Goal: Navigation & Orientation: Find specific page/section

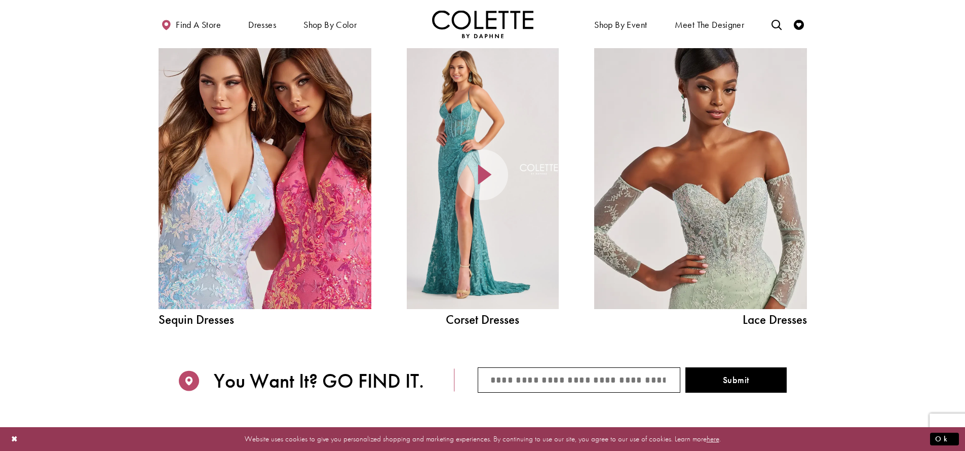
scroll to position [1227, 0]
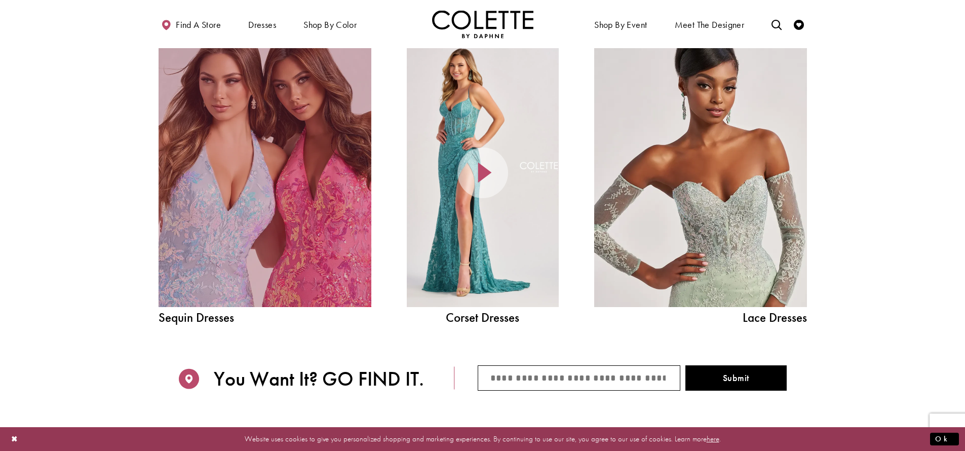
click at [286, 192] on link "Sequin Dresses Related Link" at bounding box center [265, 172] width 213 height 268
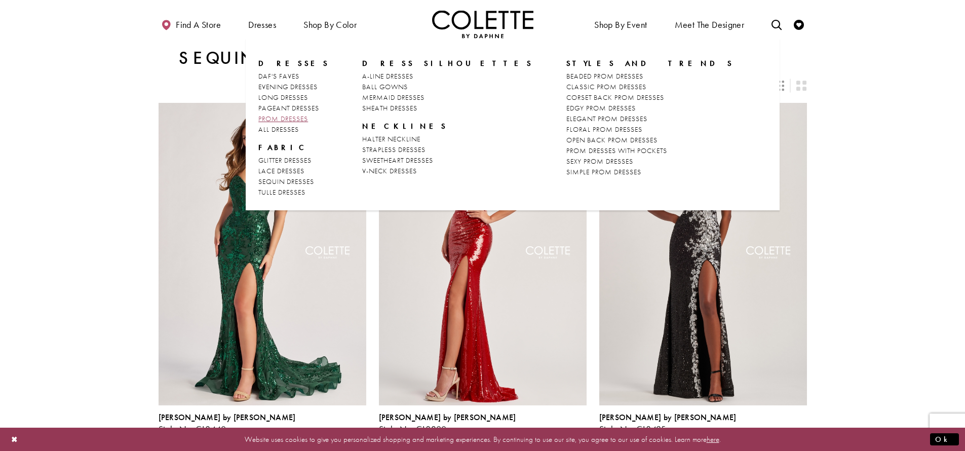
click at [291, 116] on span "PROM DRESSES" at bounding box center [283, 118] width 50 height 9
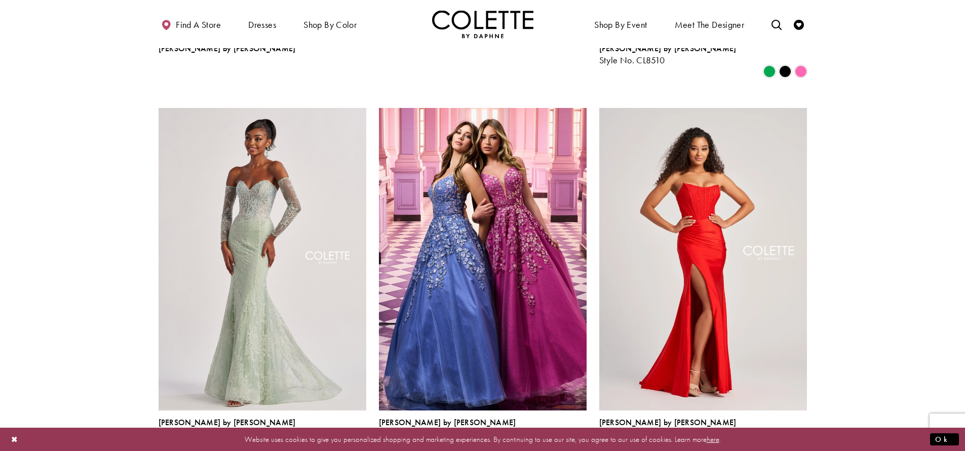
scroll to position [828, 0]
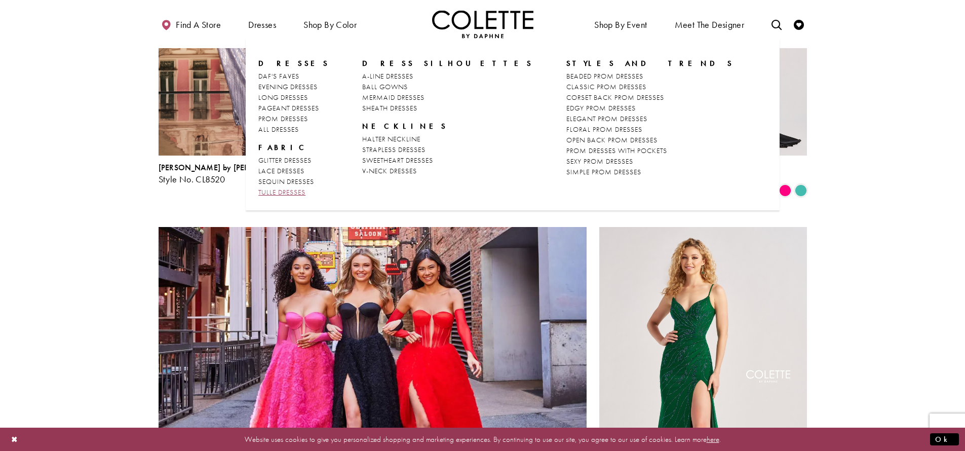
click at [284, 192] on span "TULLE DRESSES" at bounding box center [281, 191] width 47 height 9
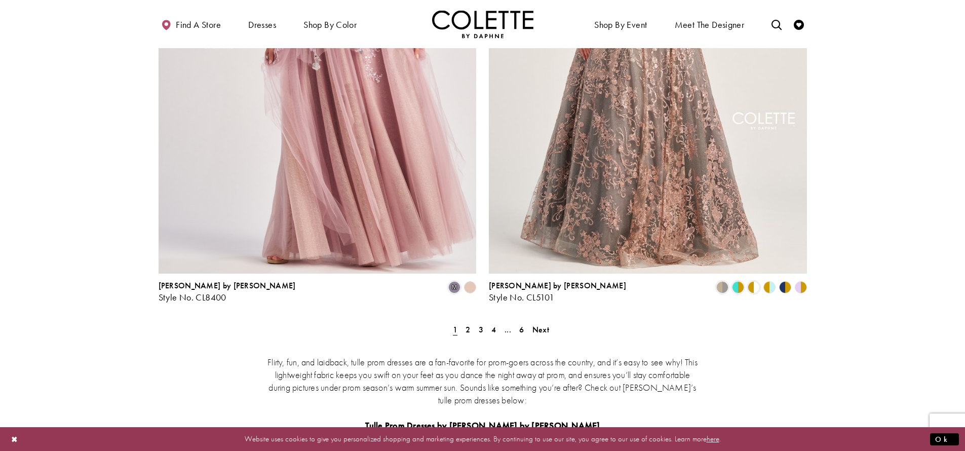
scroll to position [1469, 0]
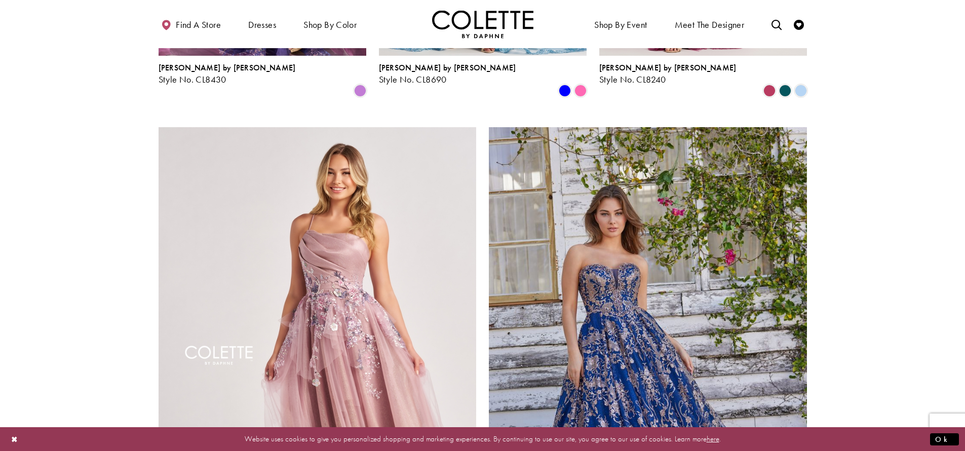
click at [574, 1] on div "Find a store Dresses Dresses Occasion" at bounding box center [483, 24] width 648 height 48
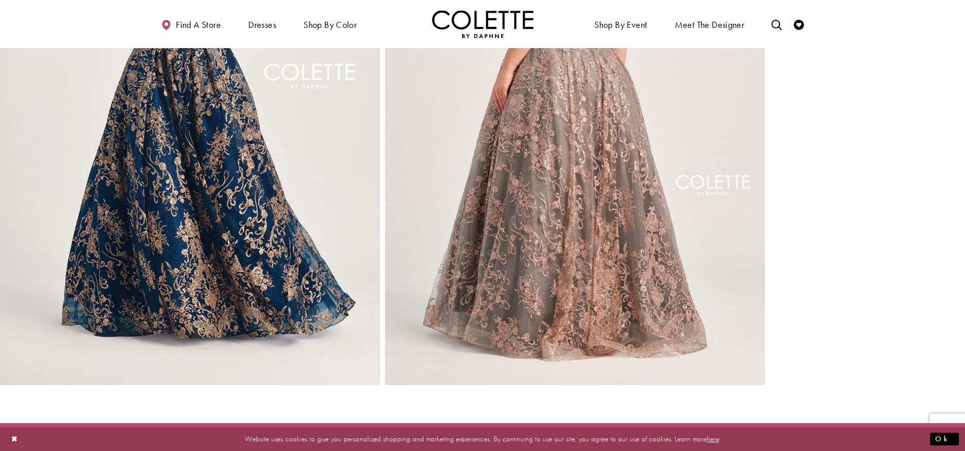
scroll to position [3289, 0]
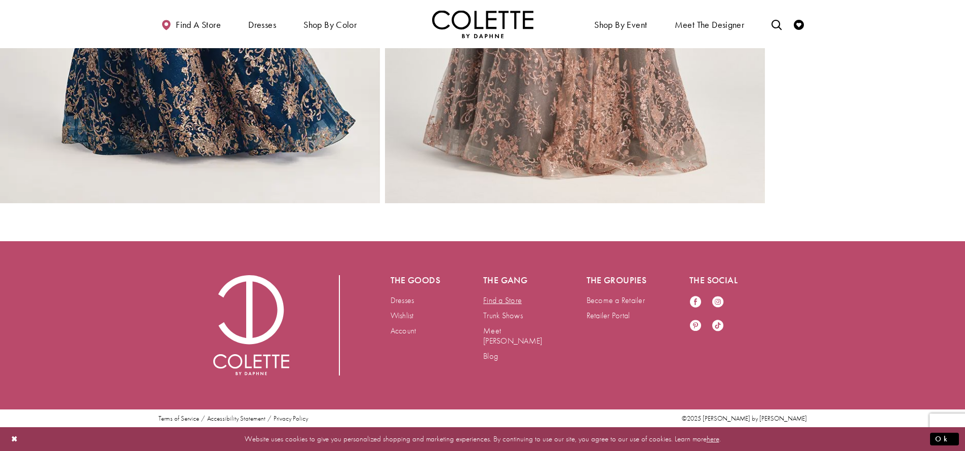
click at [504, 303] on link "Find a Store" at bounding box center [502, 300] width 38 height 11
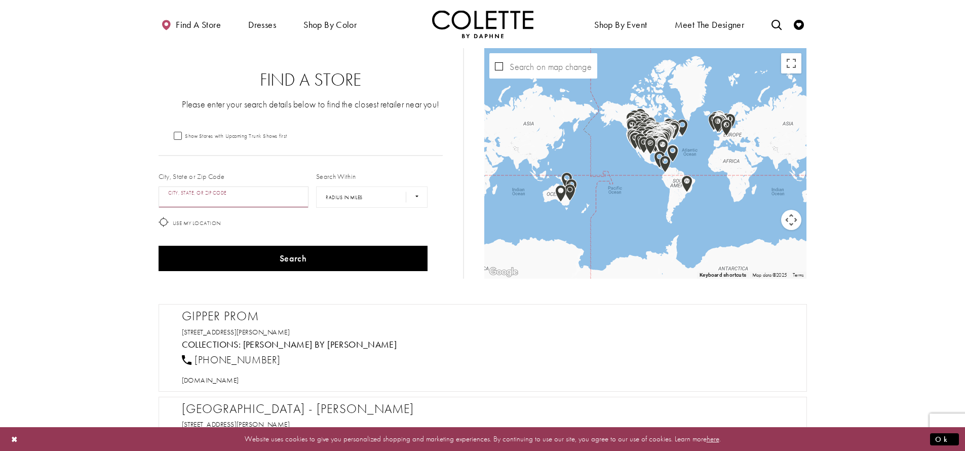
click at [238, 202] on input "City, State, or ZIP Code" at bounding box center [234, 196] width 150 height 21
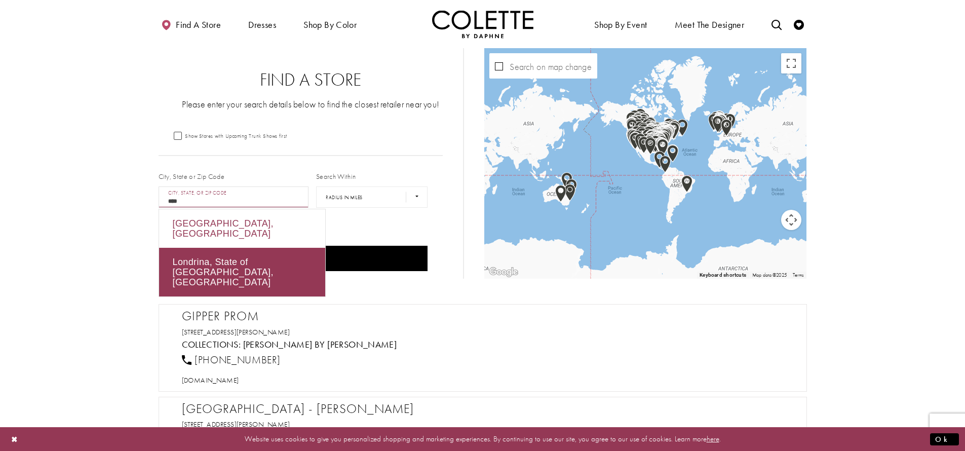
drag, startPoint x: 238, startPoint y: 202, endPoint x: 188, endPoint y: 223, distance: 54.0
click at [188, 223] on div "[GEOGRAPHIC_DATA], [GEOGRAPHIC_DATA]" at bounding box center [242, 228] width 166 height 38
type input "**********"
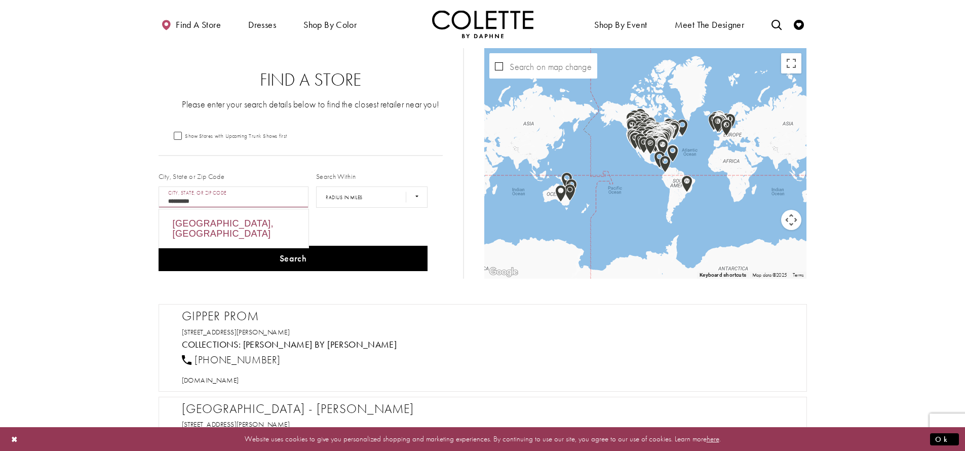
click at [243, 223] on div "[GEOGRAPHIC_DATA], [GEOGRAPHIC_DATA]" at bounding box center [233, 228] width 149 height 38
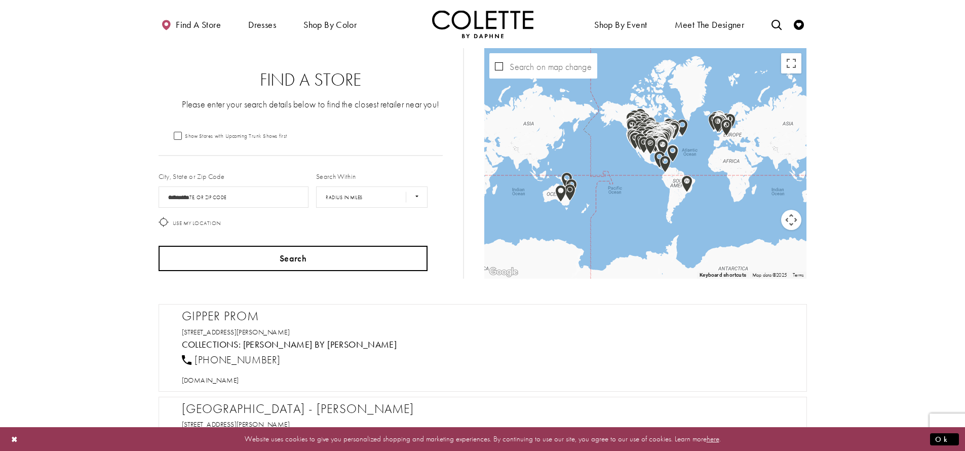
click at [252, 255] on button "Search" at bounding box center [293, 258] width 269 height 25
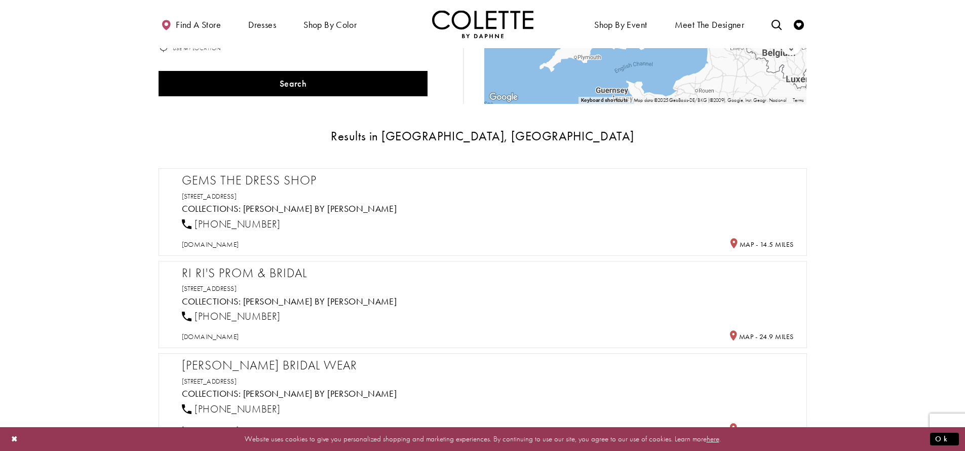
scroll to position [177, 0]
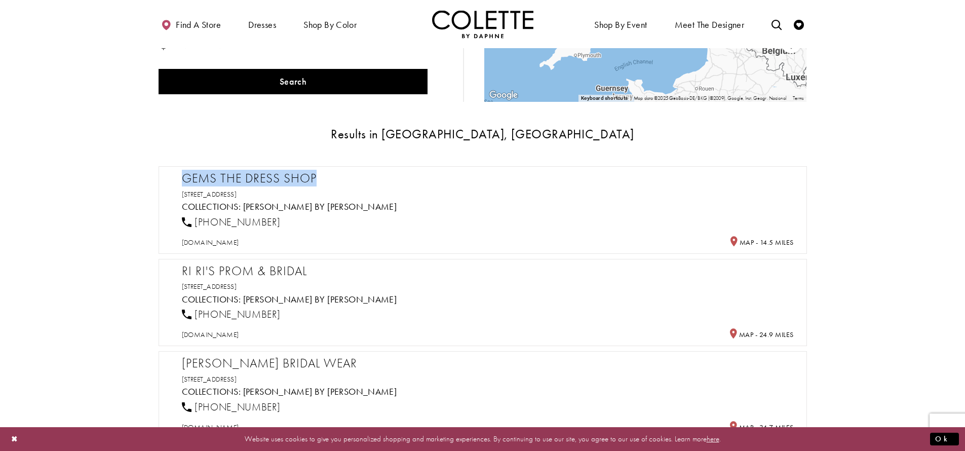
drag, startPoint x: 181, startPoint y: 178, endPoint x: 327, endPoint y: 177, distance: 145.3
click at [327, 177] on div "Gems the Dress Shop [STREET_ADDRESS] Collections: [PERSON_NAME] by [PERSON_NAME…" at bounding box center [483, 210] width 648 height 88
copy h2 "Gems the Dress Shop"
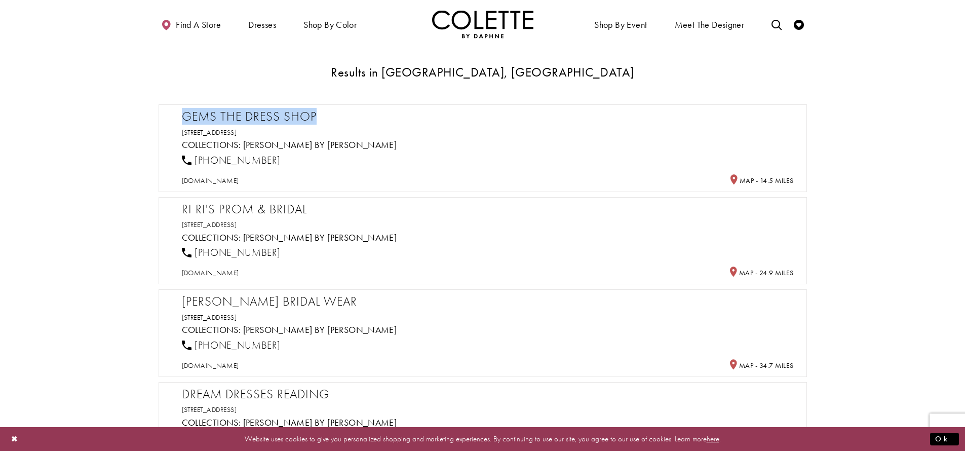
scroll to position [0, 0]
